Goal: Transaction & Acquisition: Purchase product/service

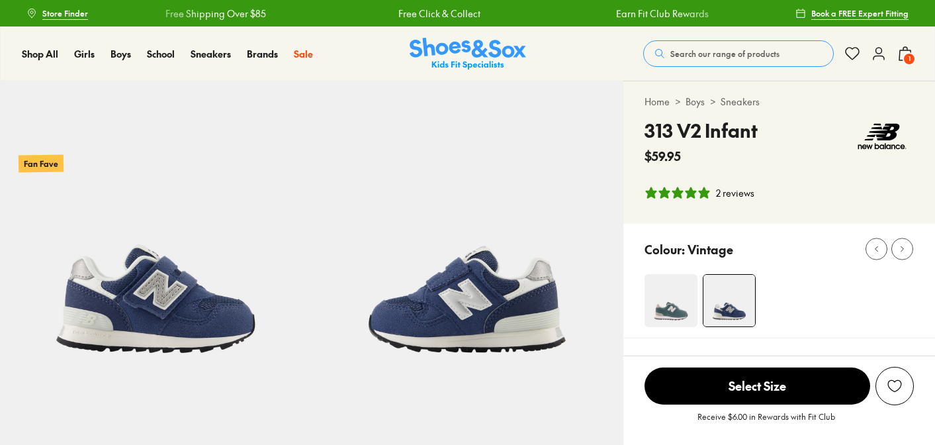
select select "*"
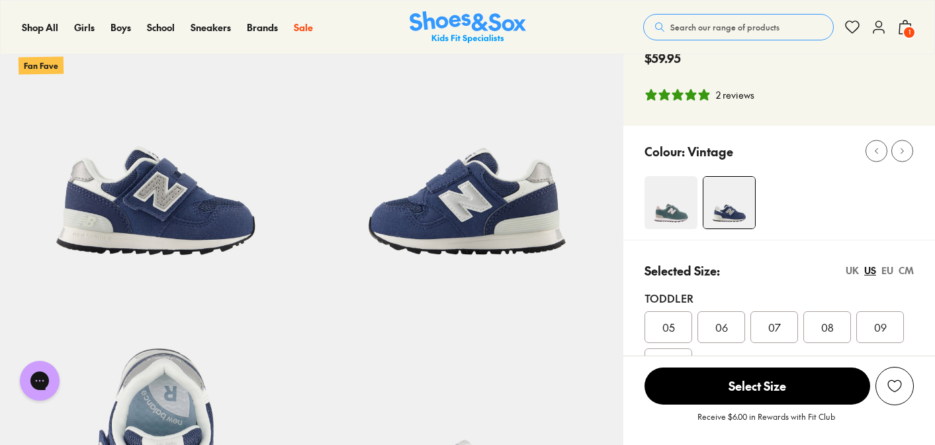
scroll to position [107, 0]
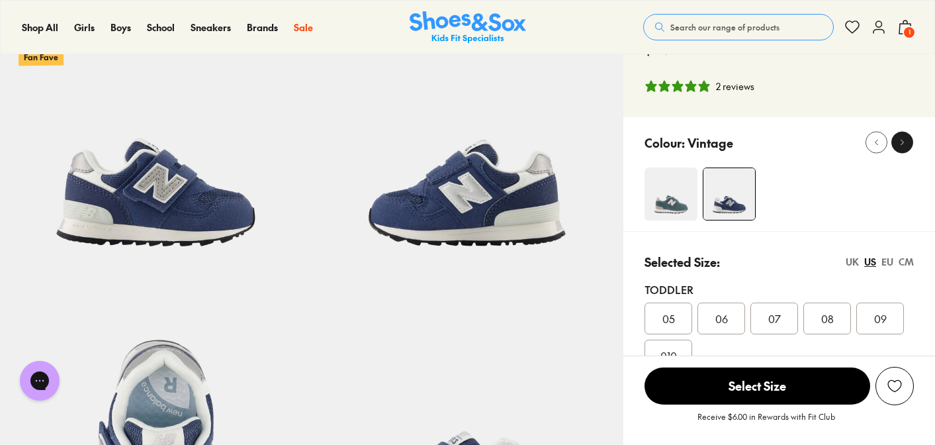
click at [907, 147] on div at bounding box center [902, 143] width 14 height 14
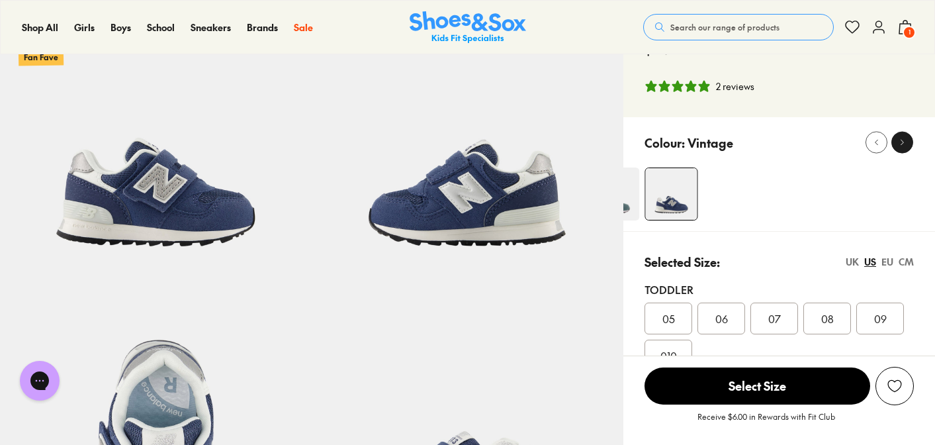
click at [907, 147] on div at bounding box center [902, 143] width 14 height 14
click at [875, 144] on icon at bounding box center [876, 143] width 10 height 10
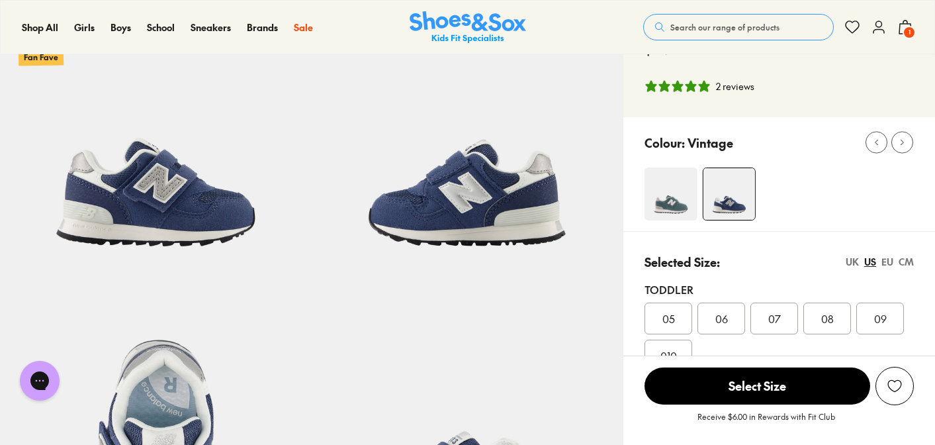
click at [885, 262] on div "EU" at bounding box center [887, 262] width 12 height 14
click at [728, 331] on div "22.5" at bounding box center [721, 318] width 48 height 32
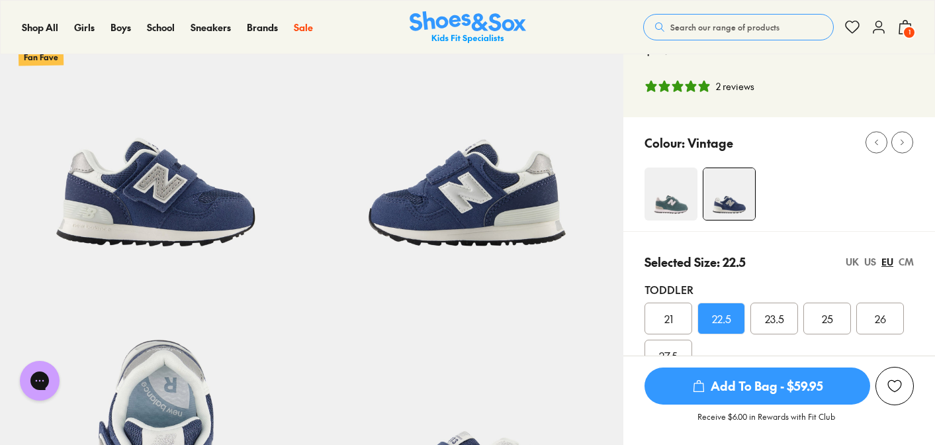
click at [749, 384] on span "Add To Bag - $59.95" at bounding box center [757, 385] width 226 height 37
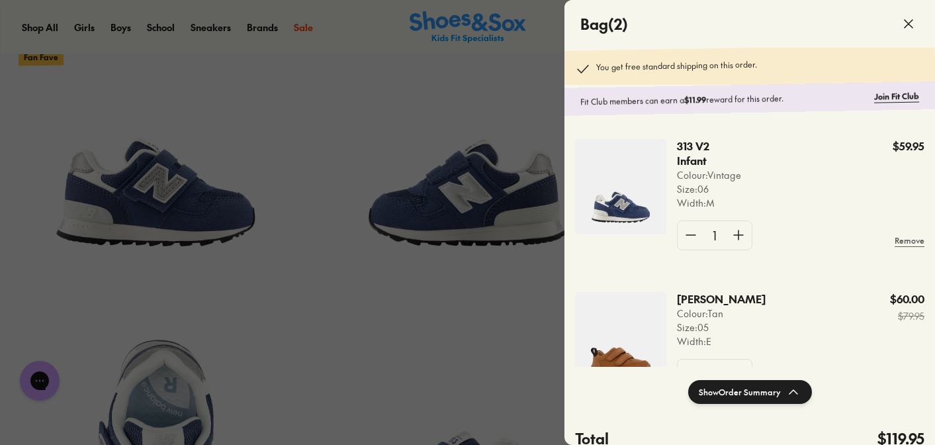
click at [918, 21] on span at bounding box center [908, 23] width 37 height 37
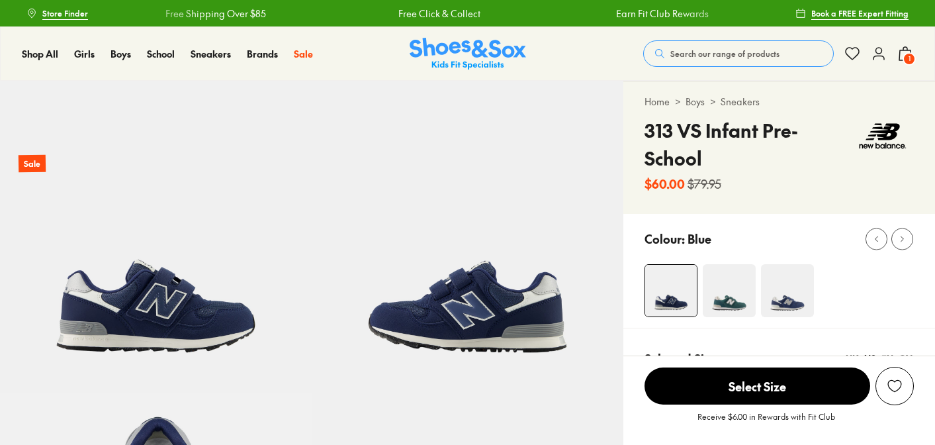
select select "*"
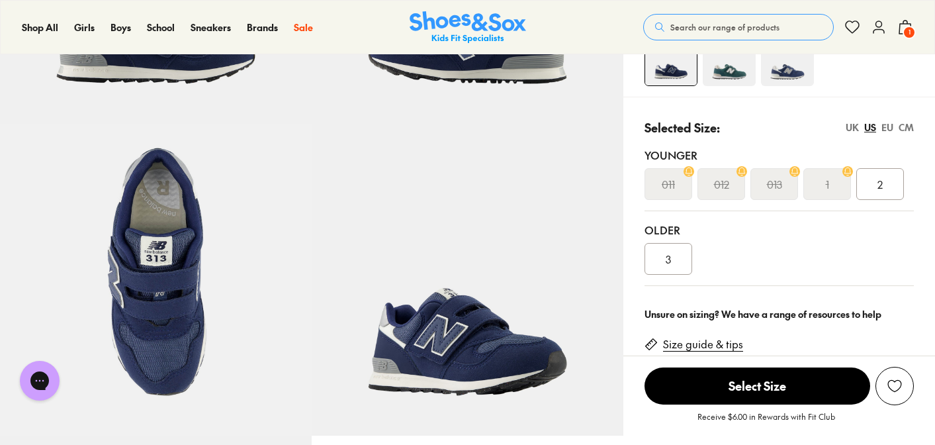
scroll to position [254, 0]
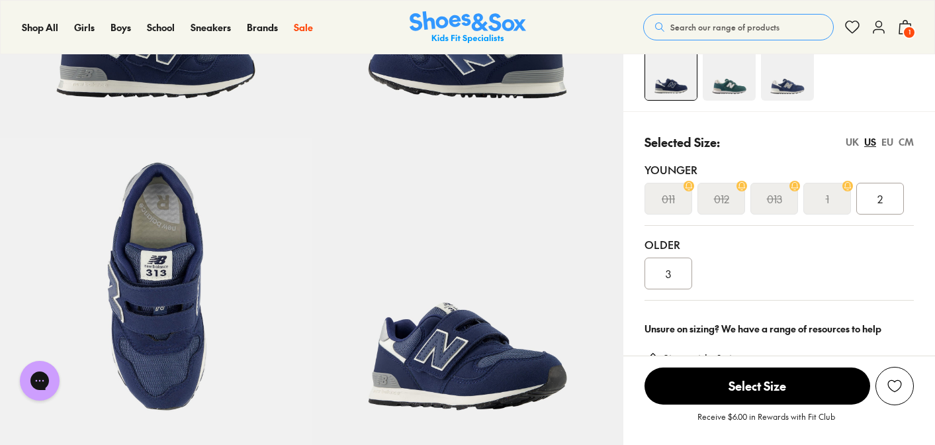
click at [890, 142] on div "EU" at bounding box center [887, 142] width 12 height 14
